Goal: Navigation & Orientation: Find specific page/section

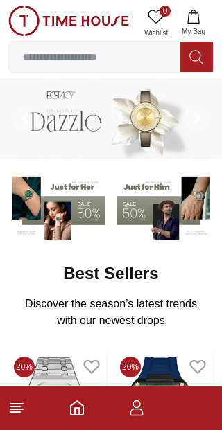
click at [17, 424] on footer at bounding box center [111, 408] width 222 height 44
click at [23, 409] on icon at bounding box center [16, 408] width 17 height 17
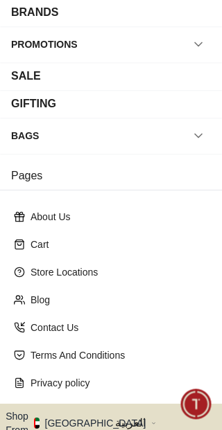
scroll to position [232, 0]
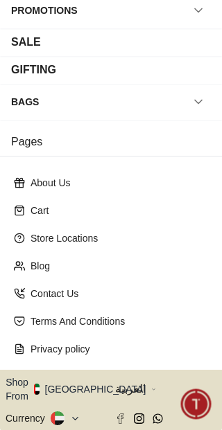
click at [83, 375] on button "Shop From [GEOGRAPHIC_DATA]" at bounding box center [81, 389] width 150 height 28
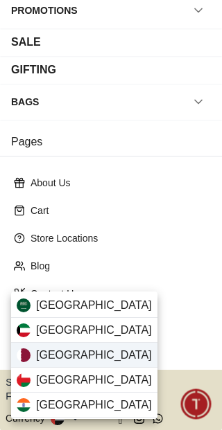
click at [68, 356] on div "[GEOGRAPHIC_DATA]" at bounding box center [84, 355] width 146 height 25
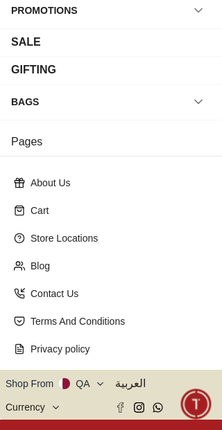
scroll to position [231, 0]
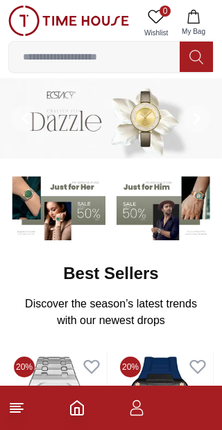
click at [20, 414] on icon at bounding box center [16, 408] width 17 height 17
